Goal: Navigation & Orientation: Find specific page/section

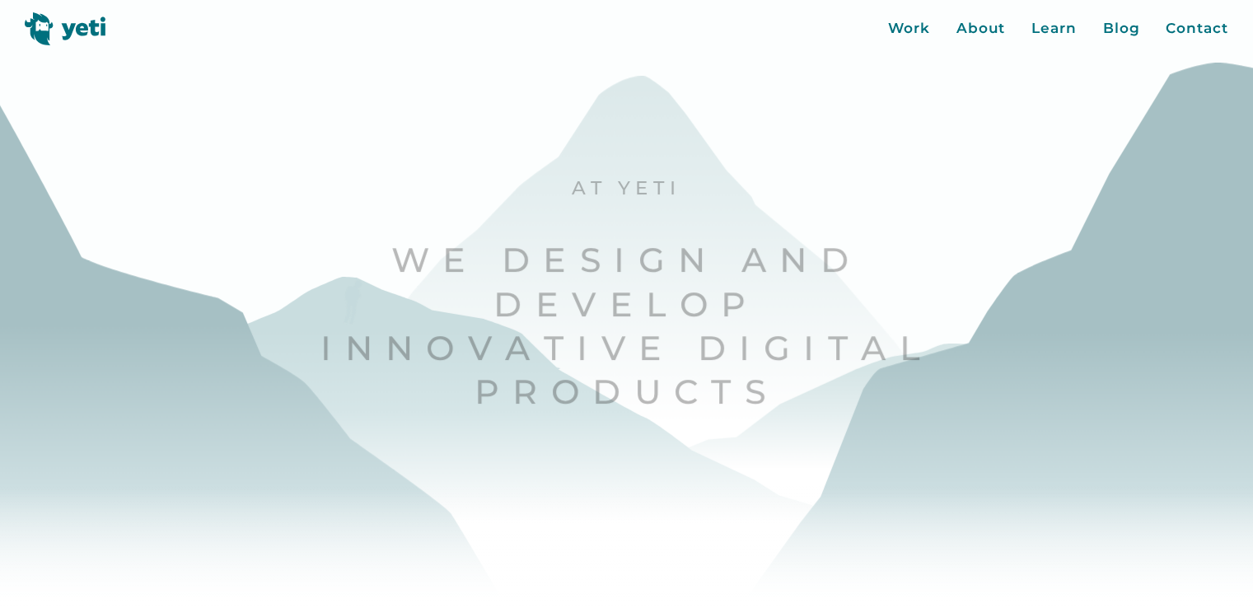
scroll to position [35, 0]
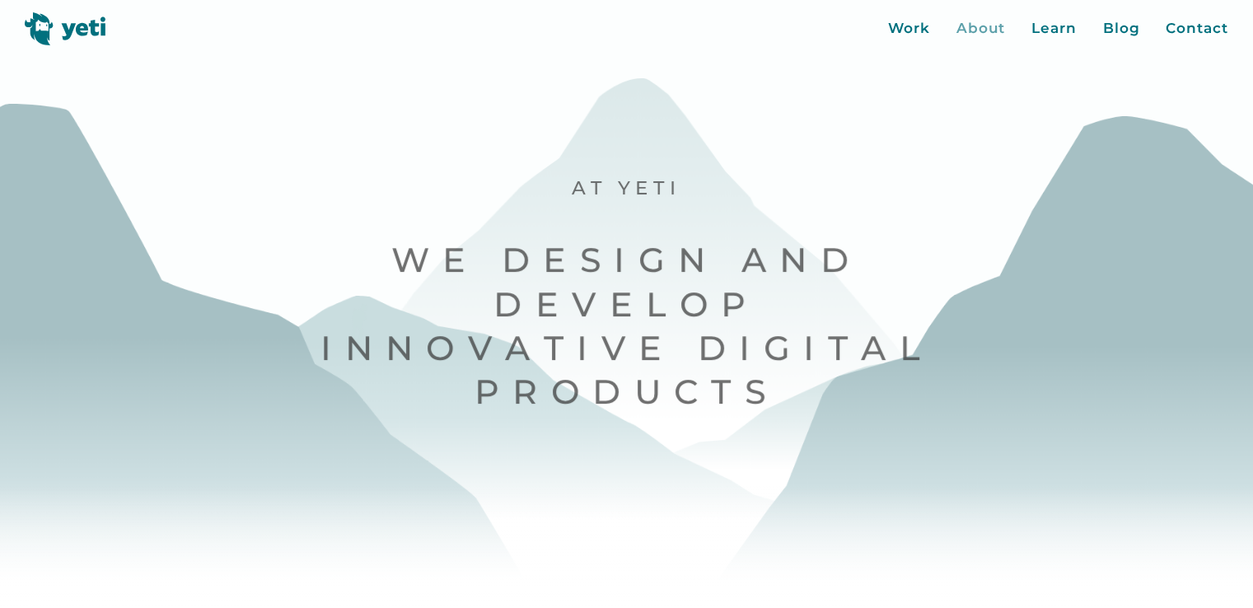
click at [985, 21] on div "About" at bounding box center [980, 28] width 49 height 21
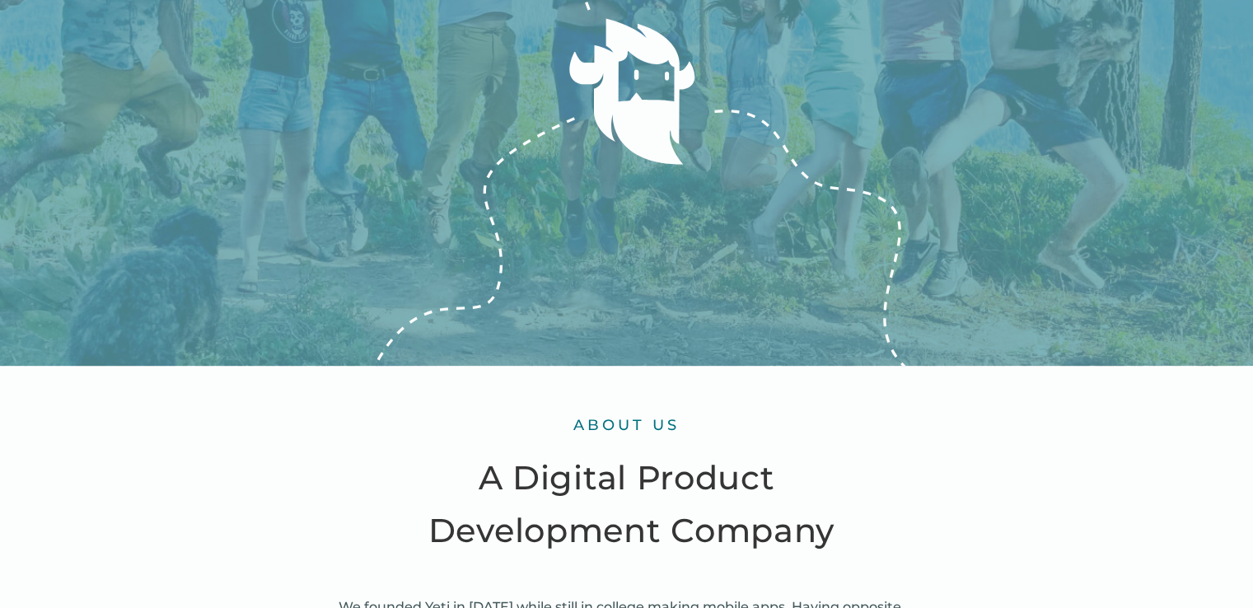
scroll to position [82, 0]
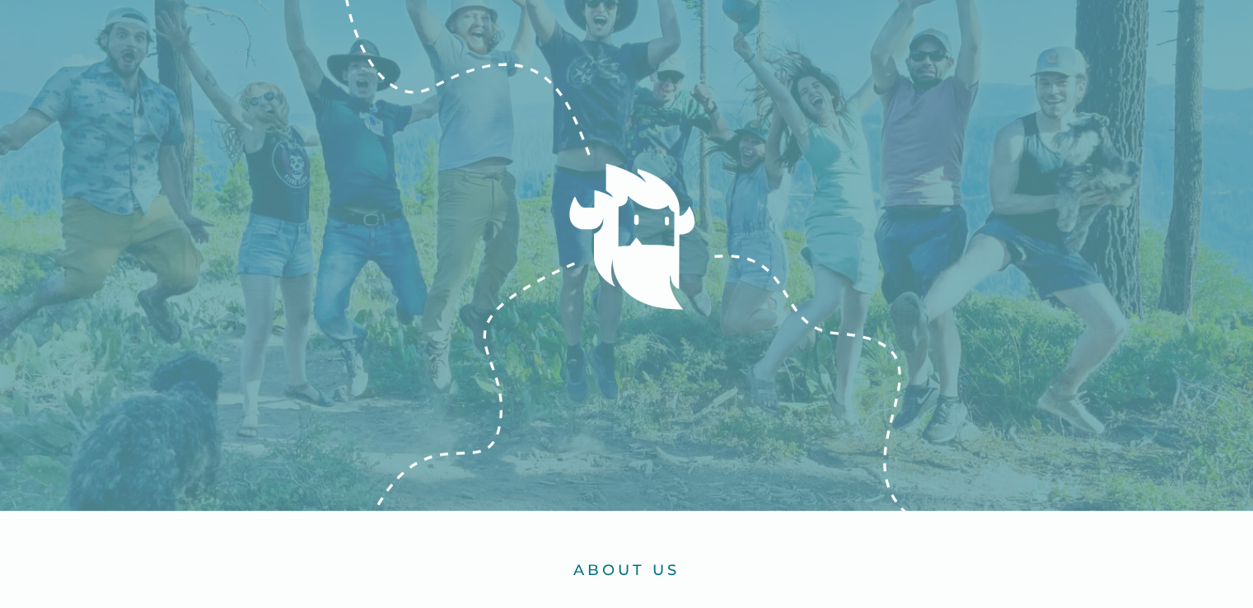
click at [495, 208] on icon at bounding box center [626, 237] width 1253 height 547
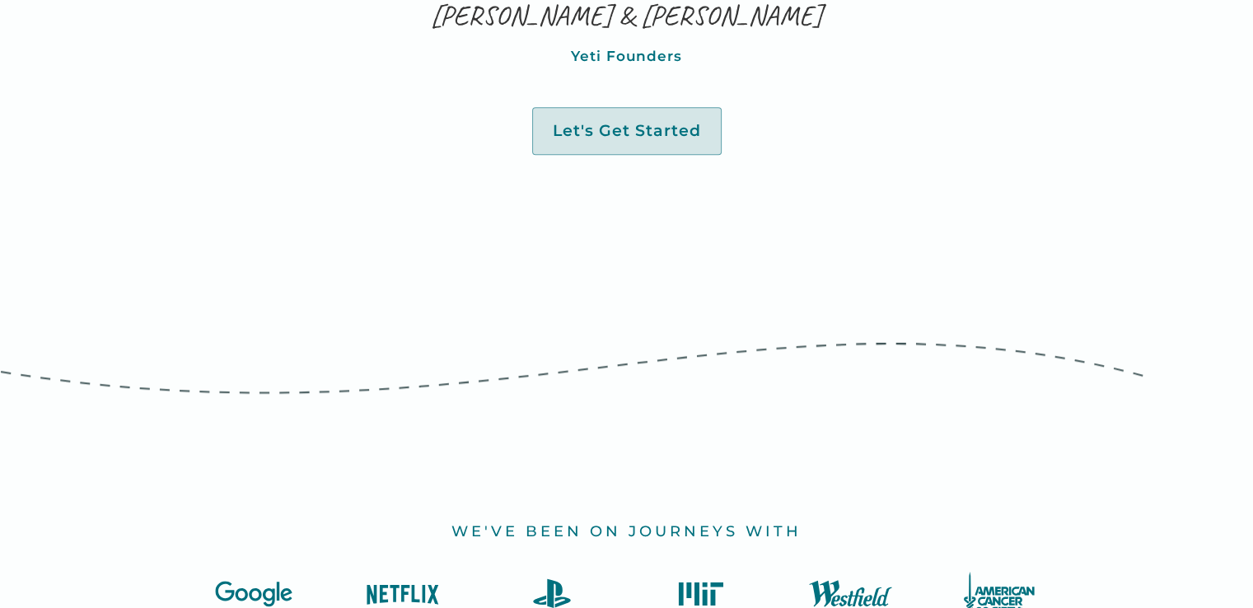
scroll to position [1483, 0]
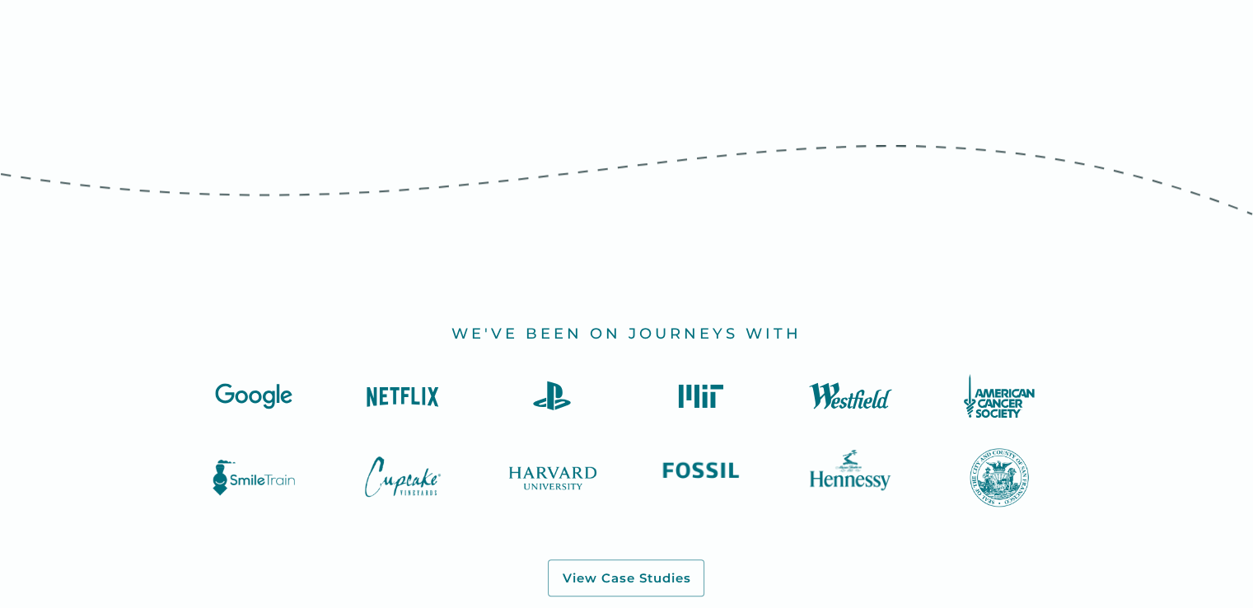
click at [551, 400] on img at bounding box center [551, 395] width 99 height 44
click at [557, 386] on img at bounding box center [551, 395] width 99 height 44
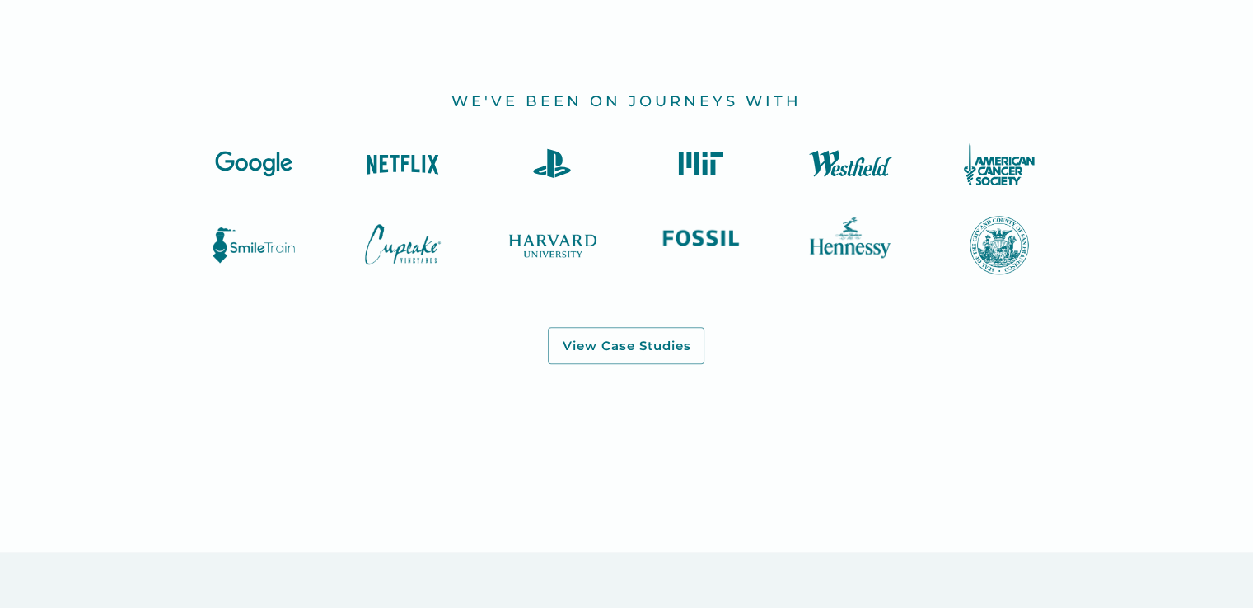
scroll to position [1730, 0]
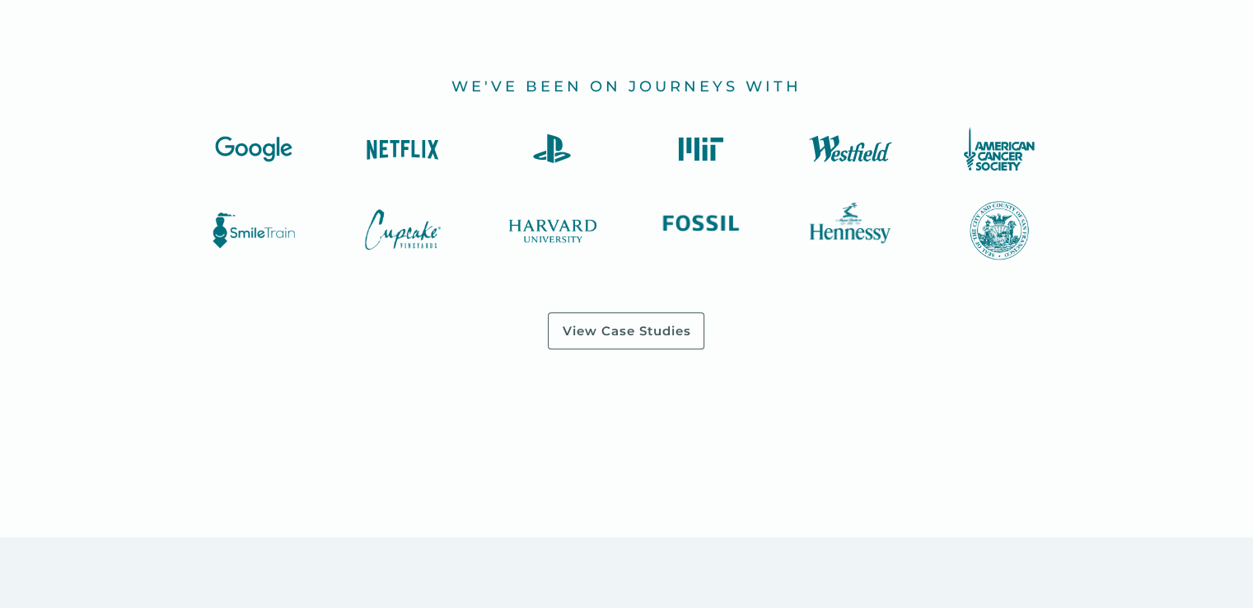
click at [605, 339] on link "View Case Studies" at bounding box center [626, 331] width 157 height 38
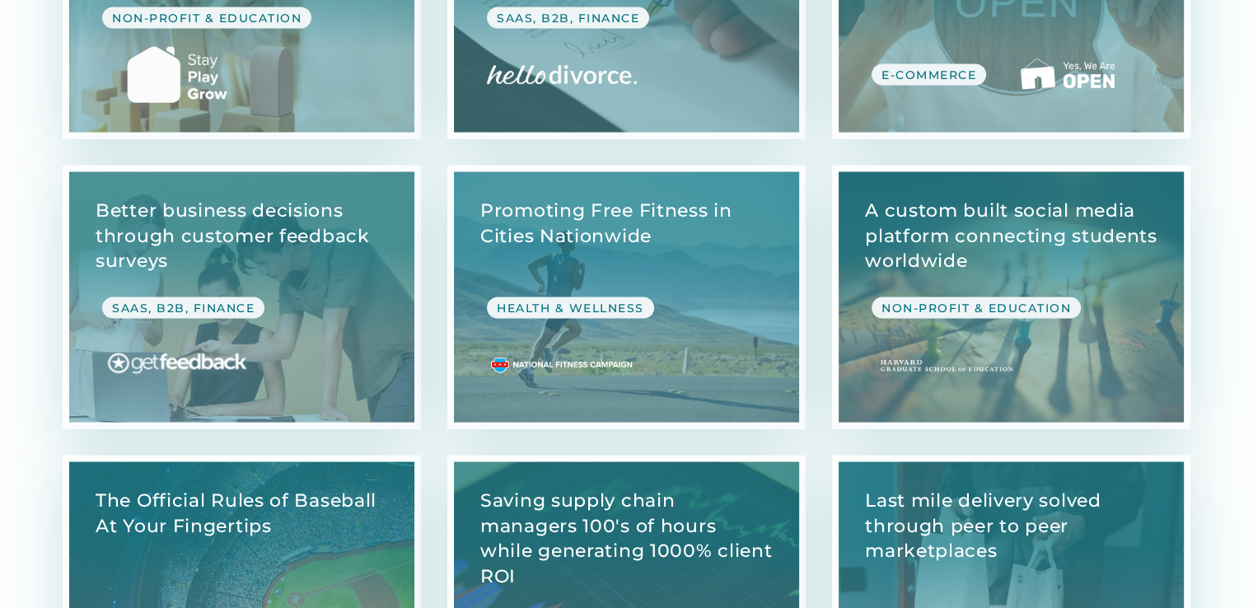
scroll to position [3460, 0]
